Goal: Use online tool/utility: Utilize a website feature to perform a specific function

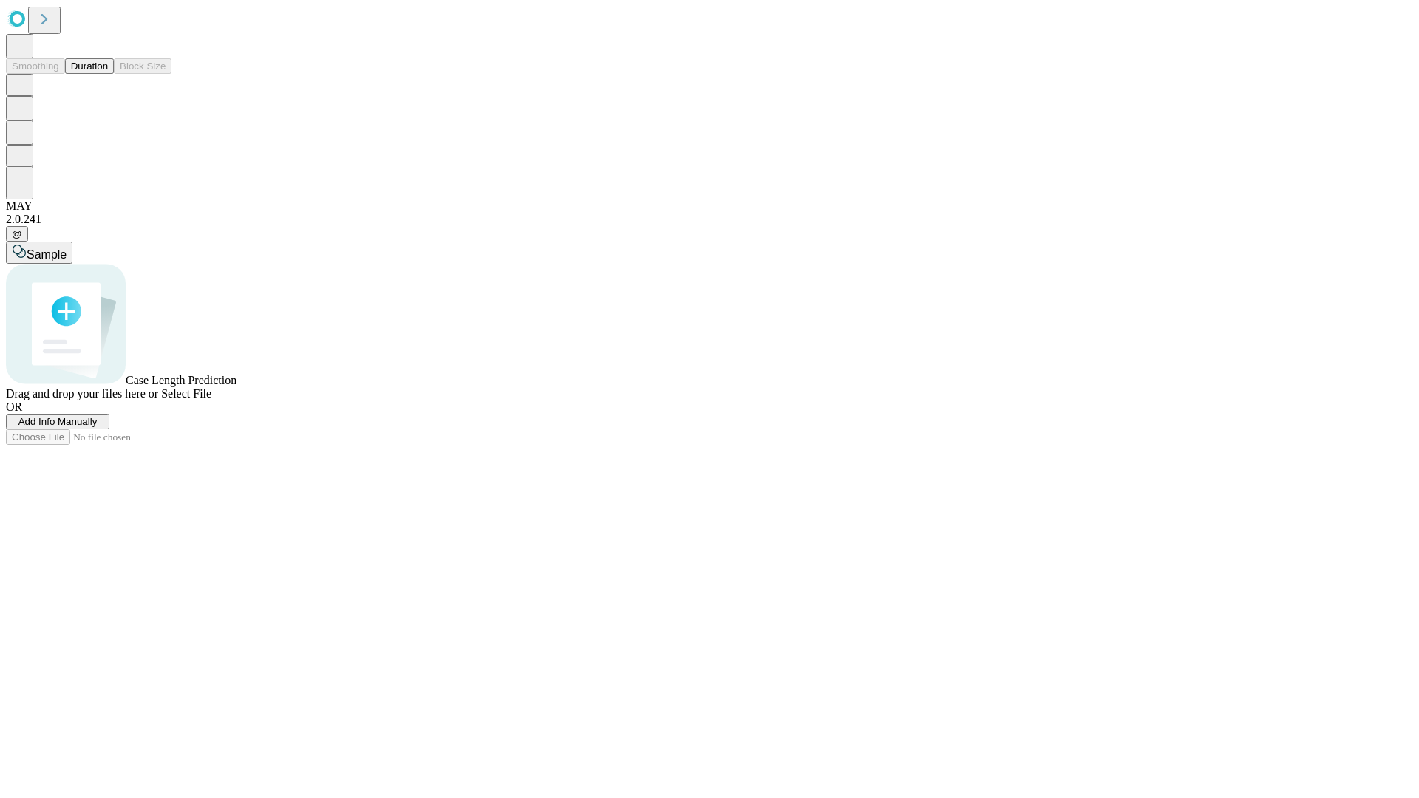
click at [108, 74] on button "Duration" at bounding box center [89, 66] width 49 height 16
click at [67, 248] on span "Sample" at bounding box center [47, 254] width 40 height 13
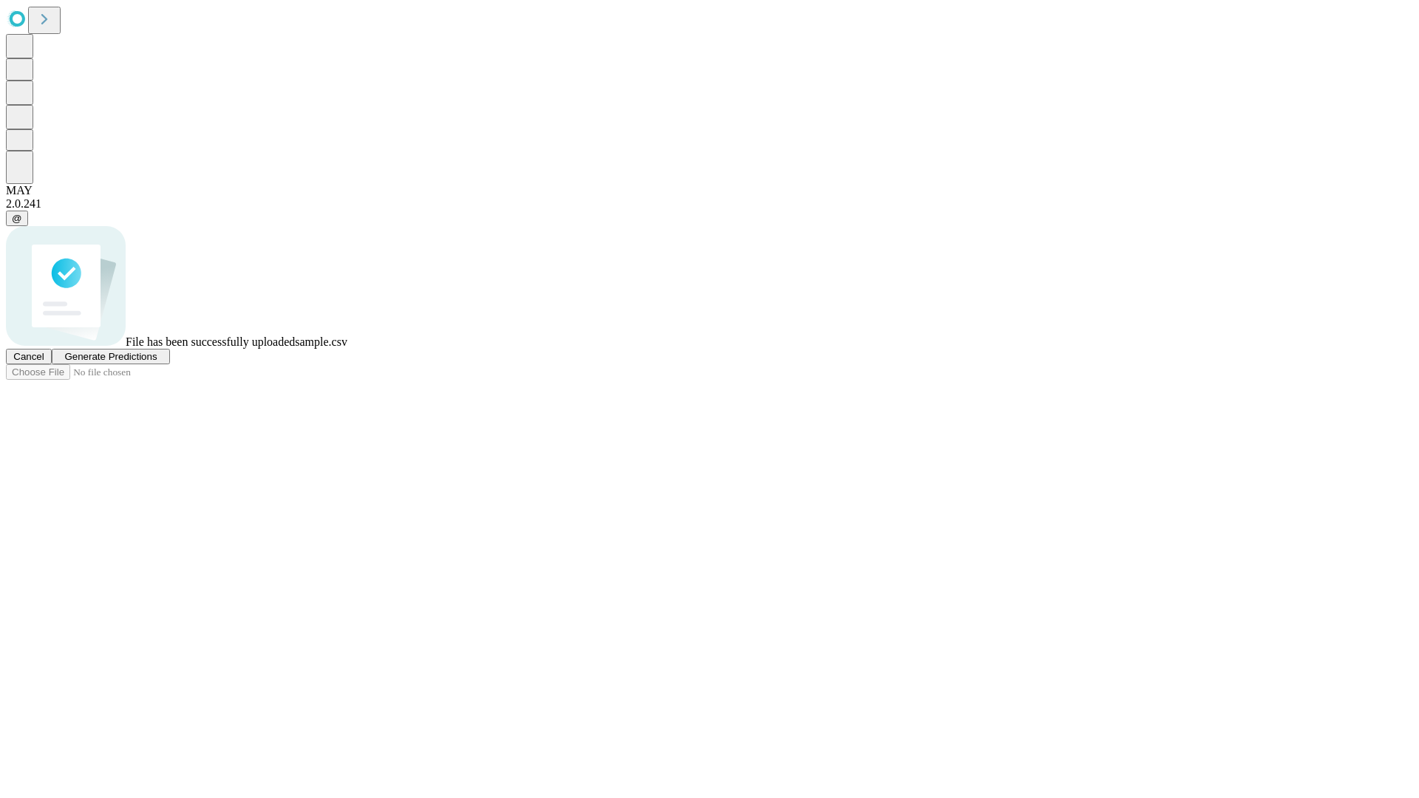
click at [157, 362] on span "Generate Predictions" at bounding box center [110, 356] width 92 height 11
